Goal: Entertainment & Leisure: Consume media (video, audio)

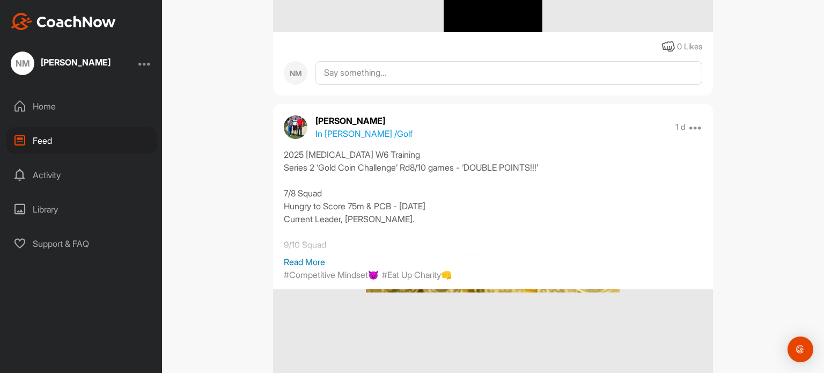
scroll to position [800, 0]
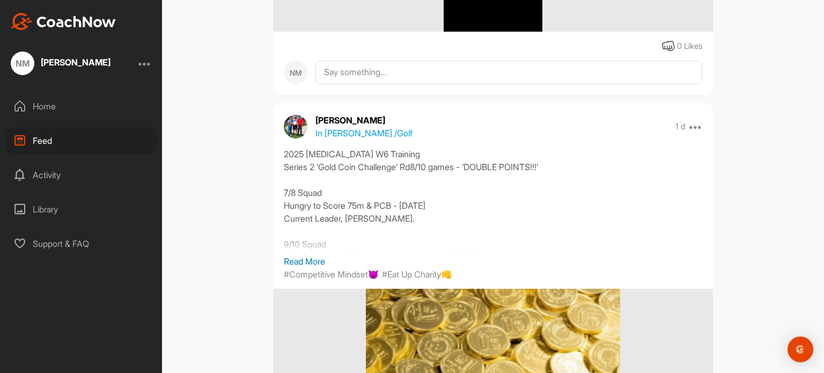
drag, startPoint x: 283, startPoint y: 264, endPoint x: 281, endPoint y: 257, distance: 7.7
click at [284, 257] on p "Read More" at bounding box center [493, 261] width 418 height 13
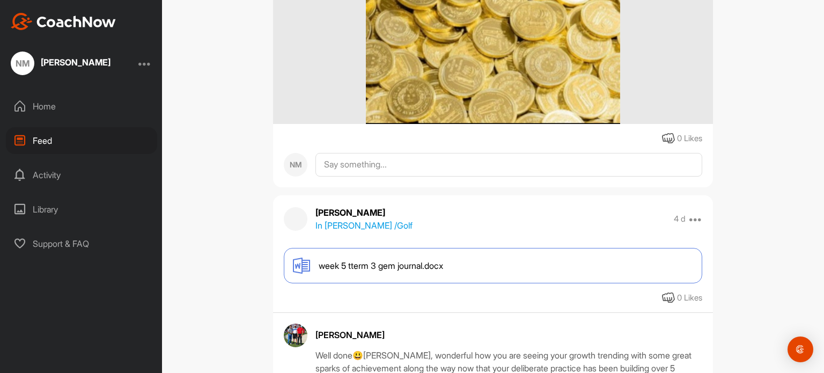
scroll to position [1802, 0]
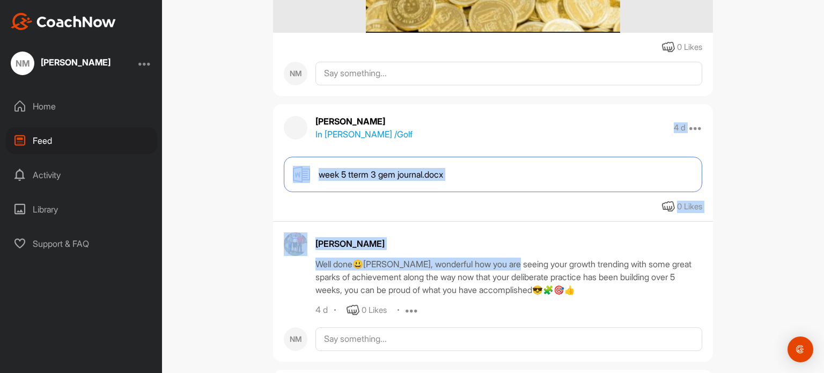
drag, startPoint x: 527, startPoint y: 138, endPoint x: 516, endPoint y: 261, distance: 123.9
click at [516, 261] on div "Nate Morgan In Nate Morgan / Golf 4 d Edit Edit Tags Pin to top Delete week 5 t…" at bounding box center [493, 232] width 440 height 257
click at [519, 144] on div "Nate Morgan In Nate Morgan / Golf 4 d Edit Edit Tags Pin to top Delete week 5 t…" at bounding box center [493, 232] width 440 height 257
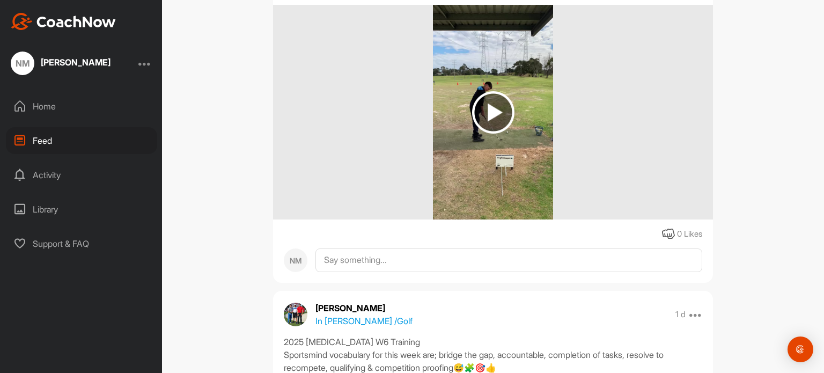
scroll to position [201, 0]
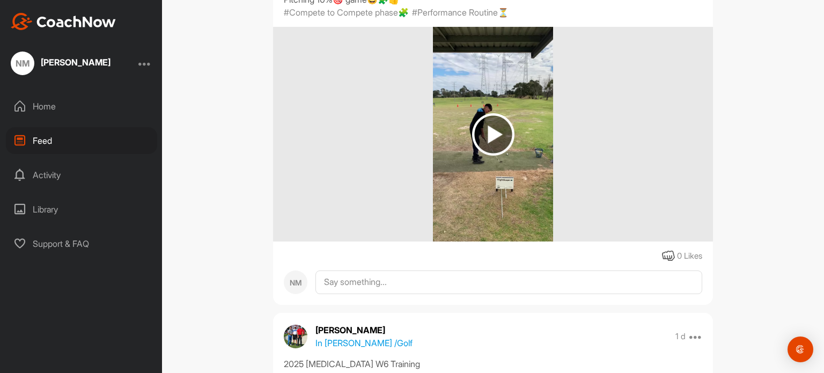
click at [497, 139] on img at bounding box center [493, 134] width 42 height 42
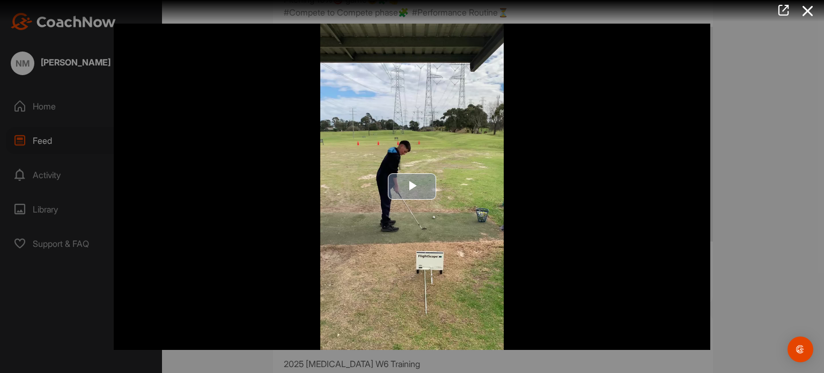
click at [412, 187] on span "Video Player" at bounding box center [412, 187] width 0 height 0
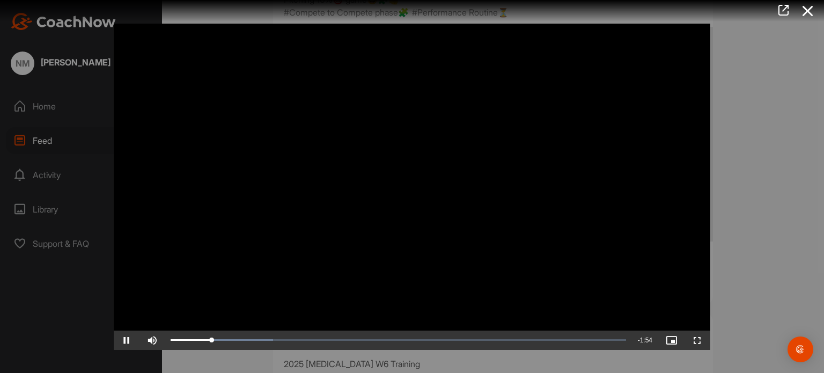
drag, startPoint x: 415, startPoint y: 189, endPoint x: 371, endPoint y: 190, distance: 43.5
click at [371, 190] on video "Video Player" at bounding box center [412, 187] width 597 height 326
click at [204, 341] on div "Loaded : 22.52% 0:09 0:11" at bounding box center [398, 339] width 455 height 3
click at [197, 336] on div "Loaded : 22.52% 0:07 0:09" at bounding box center [398, 339] width 466 height 19
click at [202, 302] on video "Video Player" at bounding box center [412, 187] width 597 height 326
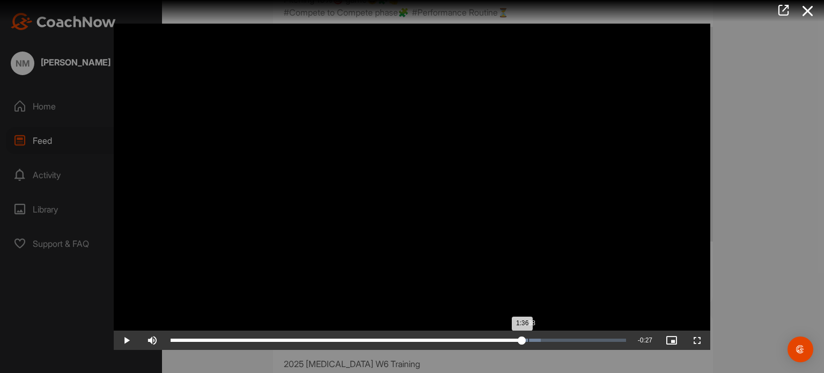
click at [528, 337] on div "Loaded : 81.28% 1:38 1:36" at bounding box center [398, 339] width 466 height 19
click at [541, 341] on div "Loaded : 83.87% 1:42 1:40" at bounding box center [398, 339] width 466 height 19
click at [563, 341] on div "Loaded : 84.07% 1:48 1:43" at bounding box center [398, 339] width 466 height 19
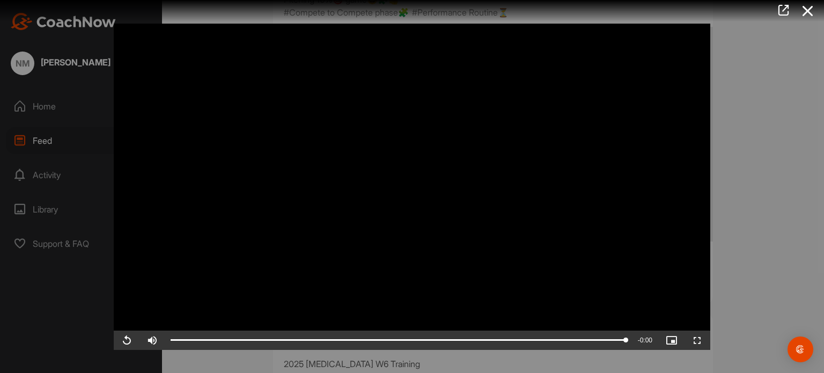
click at [447, 246] on video "Video Player" at bounding box center [412, 187] width 597 height 326
drag, startPoint x: 186, startPoint y: 338, endPoint x: 734, endPoint y: 290, distance: 550.4
click at [734, 290] on div "Video Player is loading. Play Video Play Skip Backward Skip Forward Mute Curren…" at bounding box center [412, 186] width 824 height 373
click at [700, 278] on video "Video Player" at bounding box center [412, 187] width 597 height 326
click at [275, 134] on video "Video Player" at bounding box center [412, 187] width 597 height 326
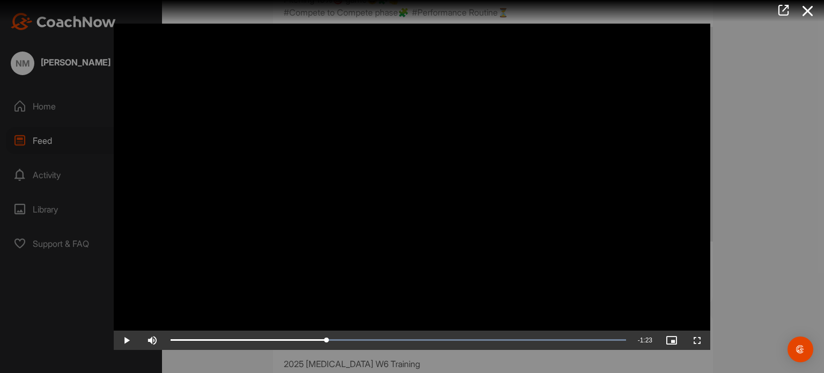
click at [343, 139] on video "Video Player" at bounding box center [412, 187] width 597 height 326
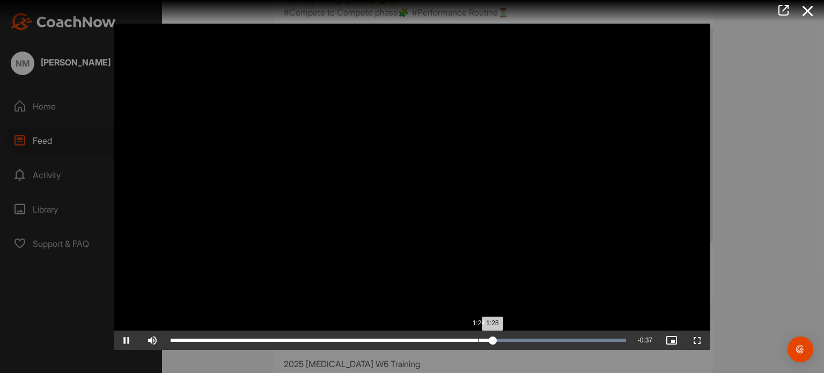
click at [479, 335] on div "Loaded : 100.00% 1:24 1:28" at bounding box center [398, 339] width 466 height 19
click at [472, 341] on div "Loaded : 100.00% 1:23 1:26" at bounding box center [398, 339] width 455 height 3
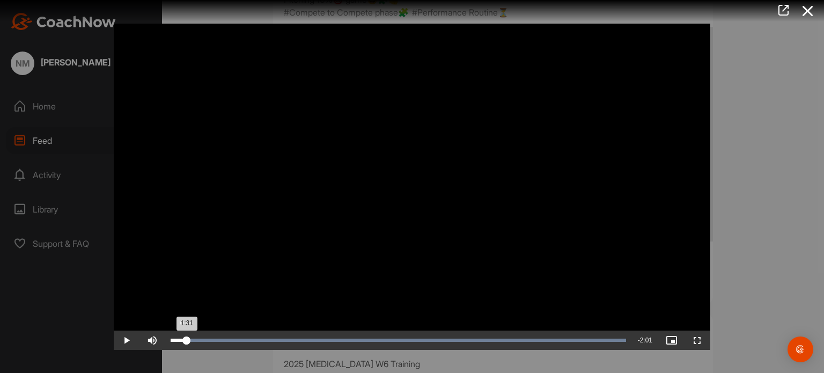
click at [187, 338] on div "1:31" at bounding box center [179, 339] width 16 height 3
click at [211, 334] on div "Loaded : 100.00% 0:11 0:06" at bounding box center [398, 339] width 466 height 19
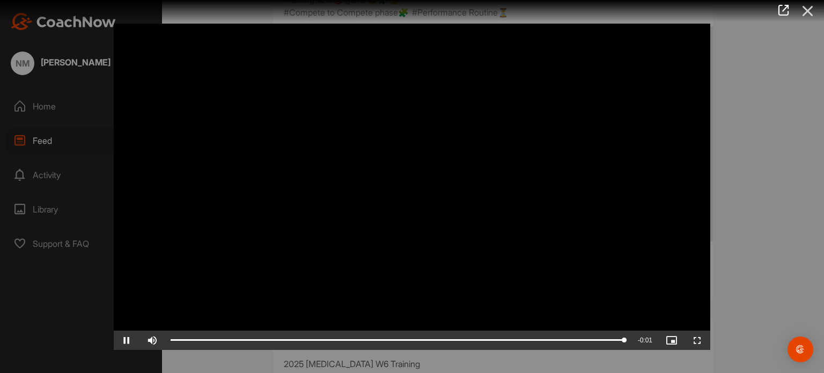
click at [806, 8] on icon at bounding box center [808, 11] width 25 height 20
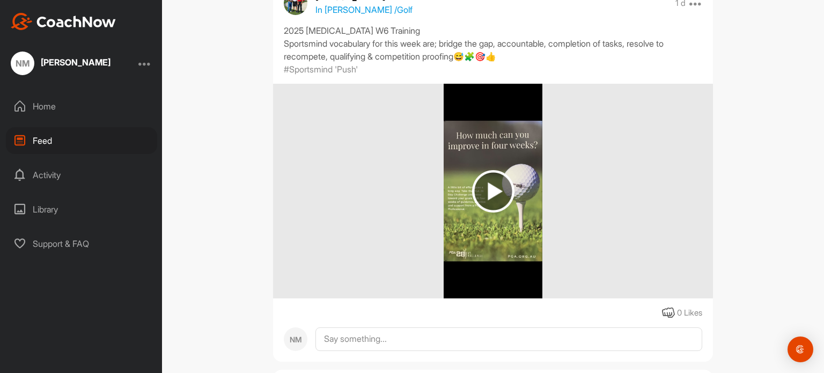
scroll to position [533, 0]
click at [491, 212] on img at bounding box center [493, 192] width 42 height 42
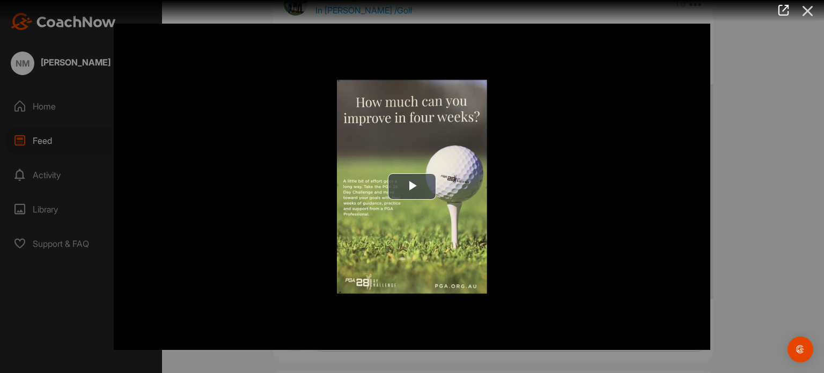
drag, startPoint x: 430, startPoint y: 189, endPoint x: 805, endPoint y: 18, distance: 412.4
click at [805, 18] on icon at bounding box center [808, 11] width 25 height 20
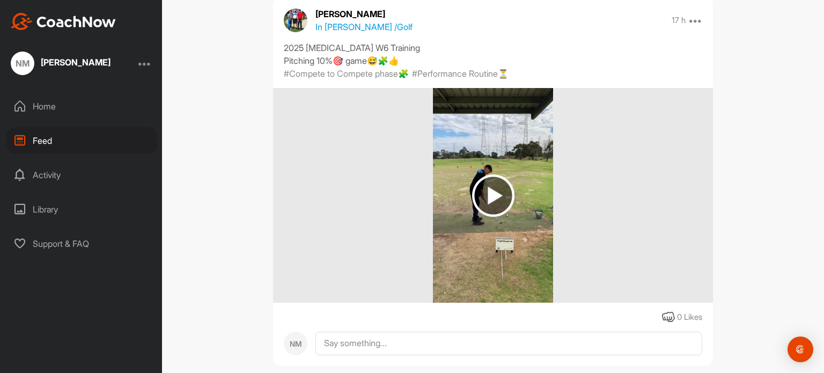
scroll to position [137, 0]
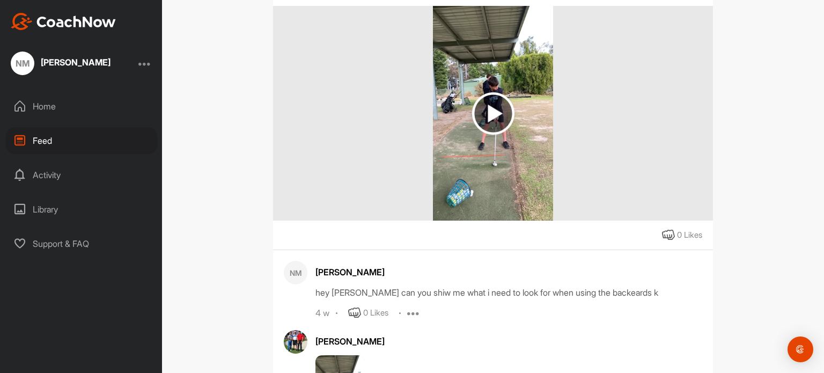
scroll to position [12405, 0]
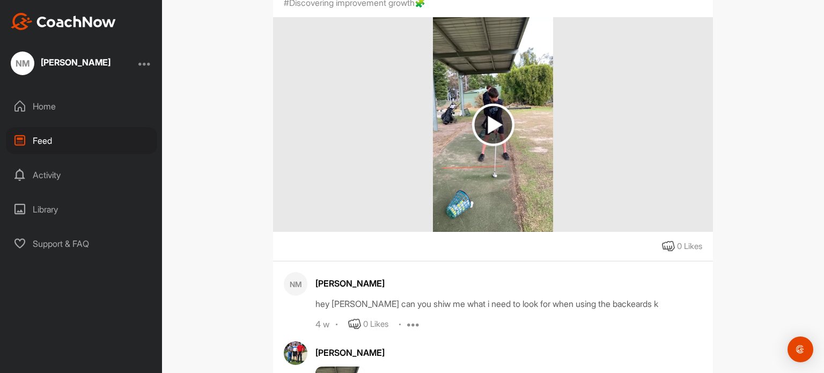
click at [497, 131] on img at bounding box center [493, 124] width 120 height 215
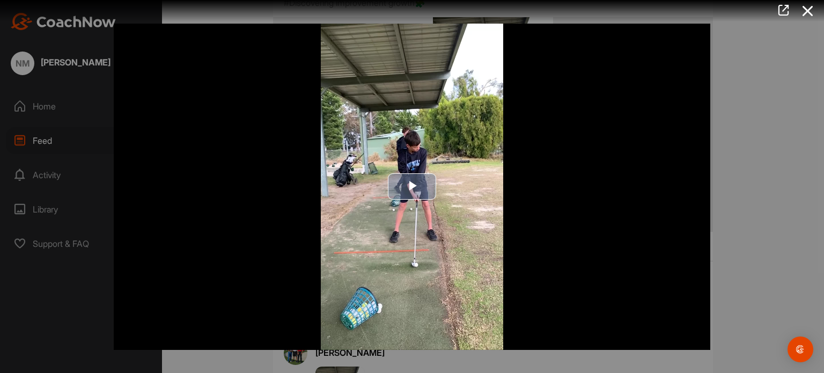
click at [412, 187] on span "Video Player" at bounding box center [412, 187] width 0 height 0
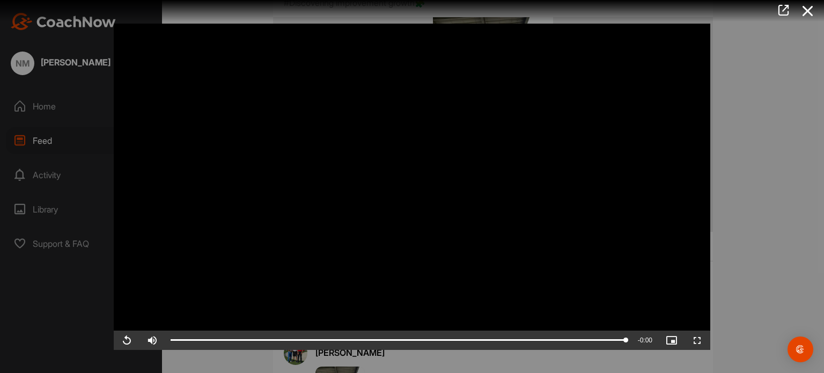
click at [577, 152] on video "Video Player" at bounding box center [412, 187] width 597 height 326
click at [408, 141] on video "Video Player" at bounding box center [412, 187] width 597 height 326
click at [406, 141] on video "Video Player" at bounding box center [412, 187] width 597 height 326
click at [382, 165] on video "Video Player" at bounding box center [412, 187] width 597 height 326
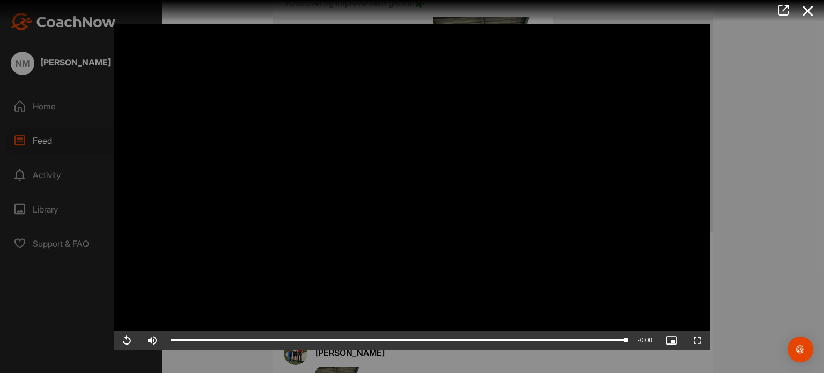
click at [358, 113] on video "Video Player" at bounding box center [412, 187] width 597 height 326
click at [819, 20] on icon at bounding box center [808, 11] width 25 height 20
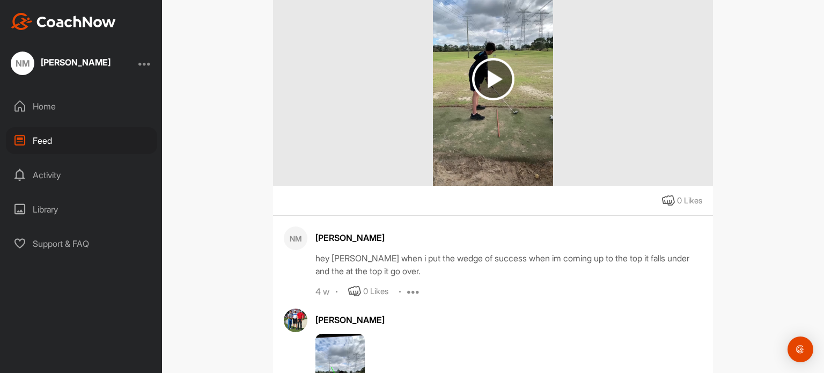
scroll to position [13087, 0]
click at [476, 101] on img at bounding box center [493, 79] width 42 height 42
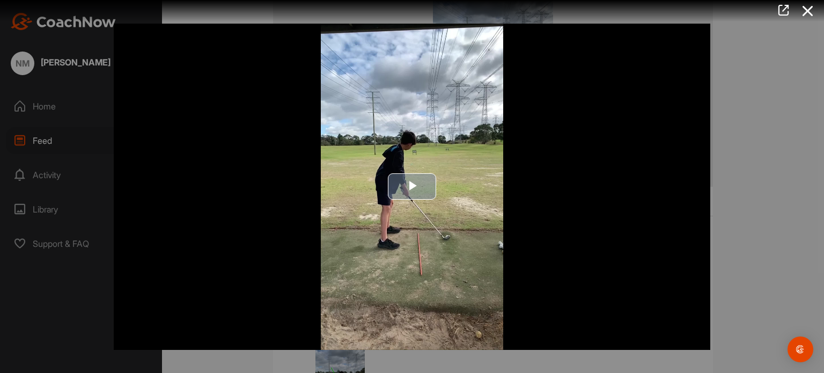
click at [412, 187] on span "Video Player" at bounding box center [412, 187] width 0 height 0
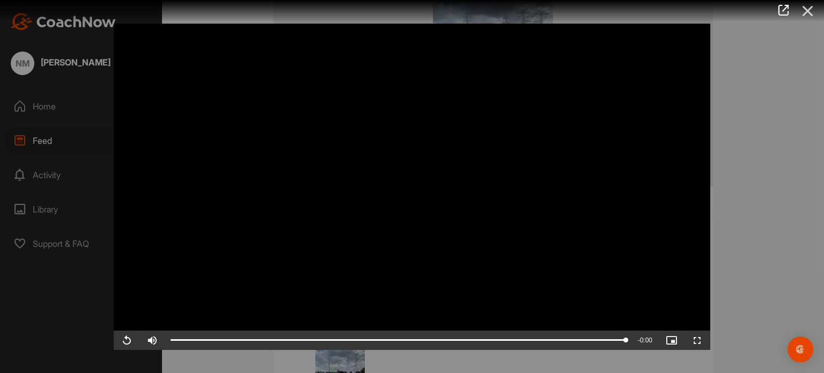
click at [804, 1] on icon at bounding box center [808, 11] width 25 height 20
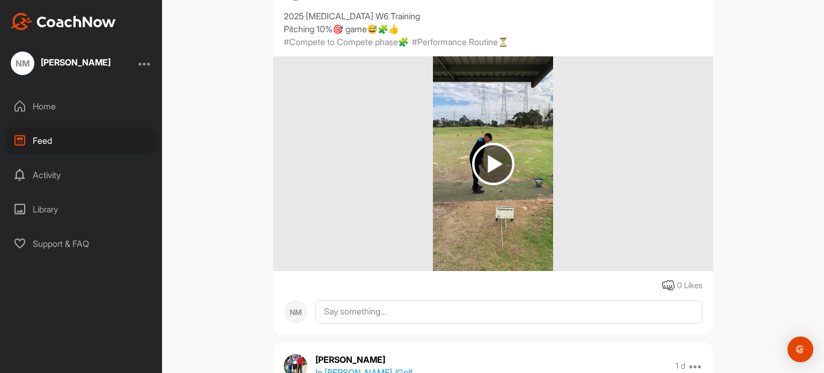
scroll to position [0, 0]
